Goal: Use online tool/utility

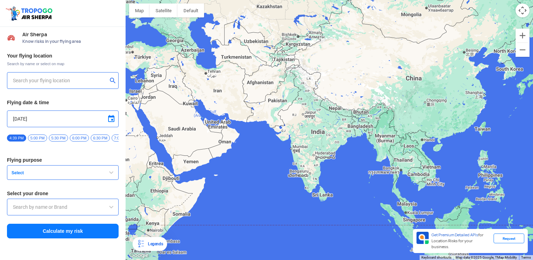
click at [40, 83] on input "text" at bounding box center [60, 80] width 95 height 8
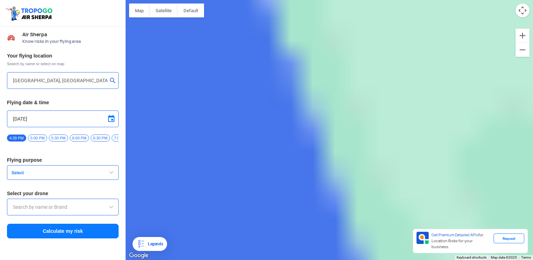
type input "[GEOGRAPHIC_DATA] 680101, [GEOGRAPHIC_DATA]"
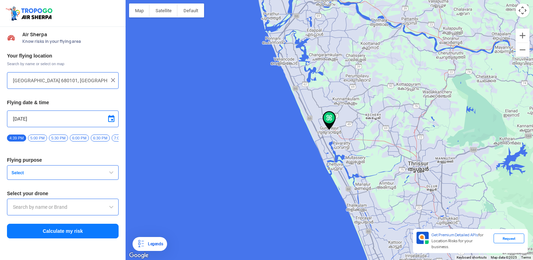
click at [110, 121] on span at bounding box center [111, 119] width 8 height 8
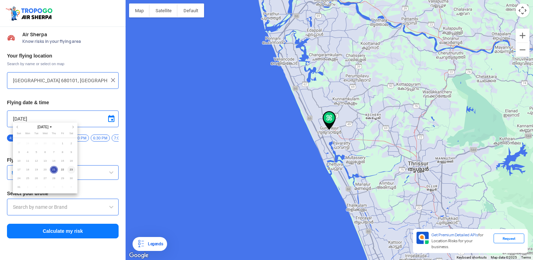
click at [71, 170] on span "23" at bounding box center [71, 170] width 8 height 8
type input "[DATE]"
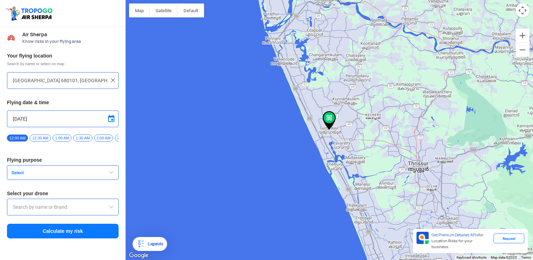
click at [53, 176] on span "Select" at bounding box center [52, 173] width 87 height 6
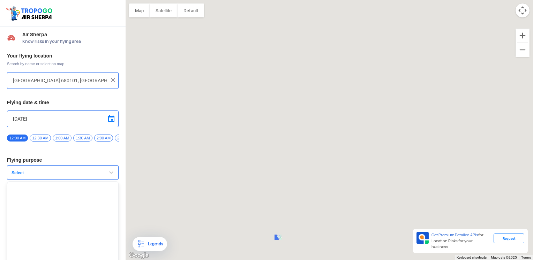
type input "7 2nd St - Al Quoz - Al Quoz 1 - [GEOGRAPHIC_DATA] - [GEOGRAPHIC_DATA]"
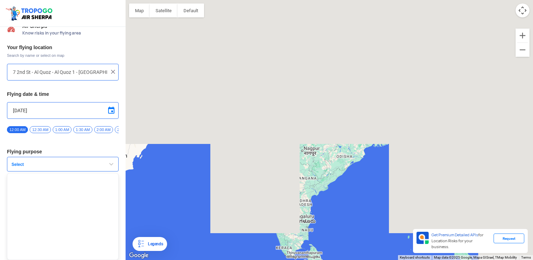
click at [43, 163] on span "Select" at bounding box center [52, 165] width 87 height 6
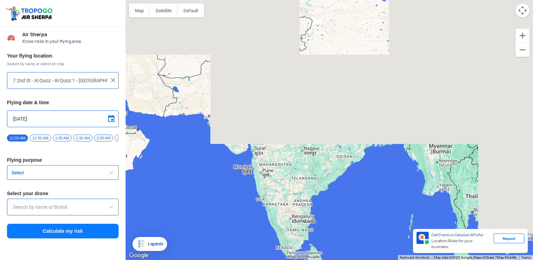
click at [50, 176] on span "Select" at bounding box center [52, 173] width 87 height 6
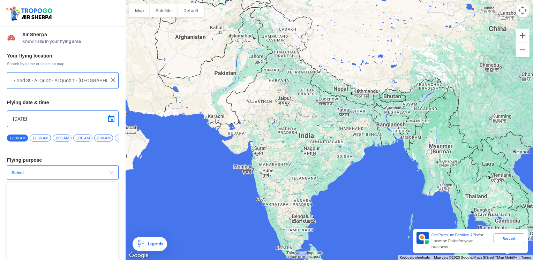
click at [53, 224] on ul at bounding box center [63, 225] width 112 height 87
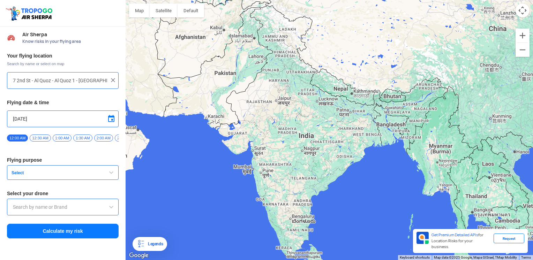
click at [30, 201] on div "Your flying location Search by name or select on map 7 2nd St - Al Quoz - Al Qu…" at bounding box center [63, 146] width 126 height 194
click at [33, 206] on input "text" at bounding box center [63, 207] width 100 height 8
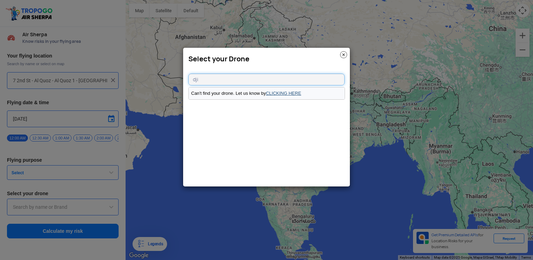
type input "dji"
click at [296, 95] on link "CLICKING HERE" at bounding box center [283, 93] width 35 height 5
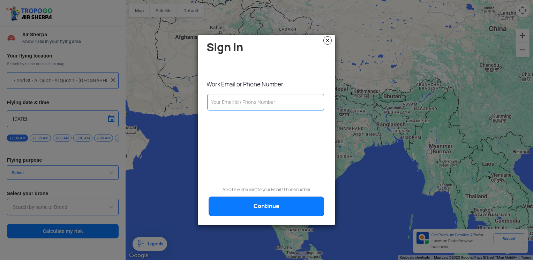
click at [327, 38] on img at bounding box center [328, 40] width 8 height 8
